Goal: Check status: Check status

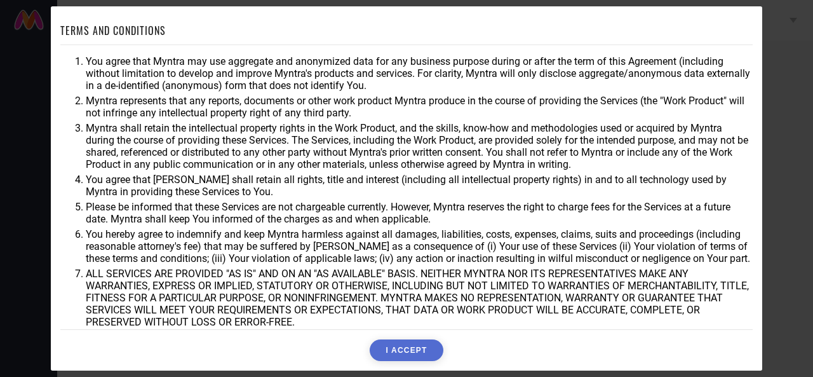
click at [396, 345] on button "I ACCEPT" at bounding box center [406, 350] width 73 height 22
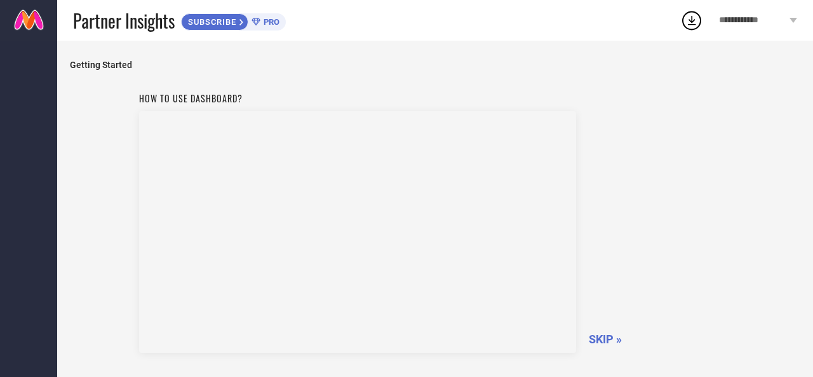
click at [609, 338] on span "SKIP »" at bounding box center [605, 338] width 33 height 13
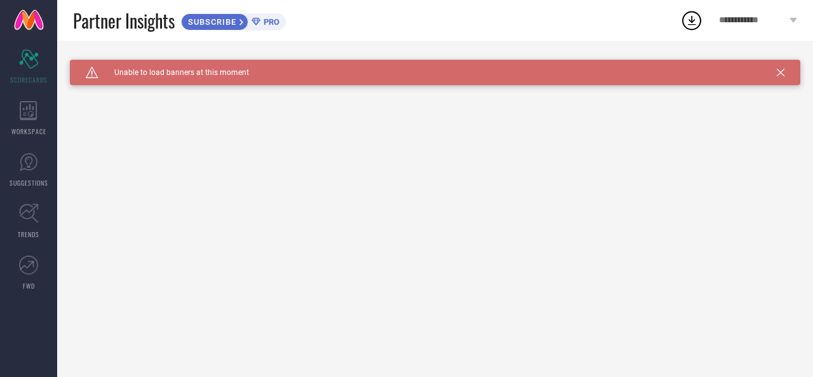
click at [780, 75] on icon at bounding box center [781, 73] width 8 height 8
